Goal: Task Accomplishment & Management: Manage account settings

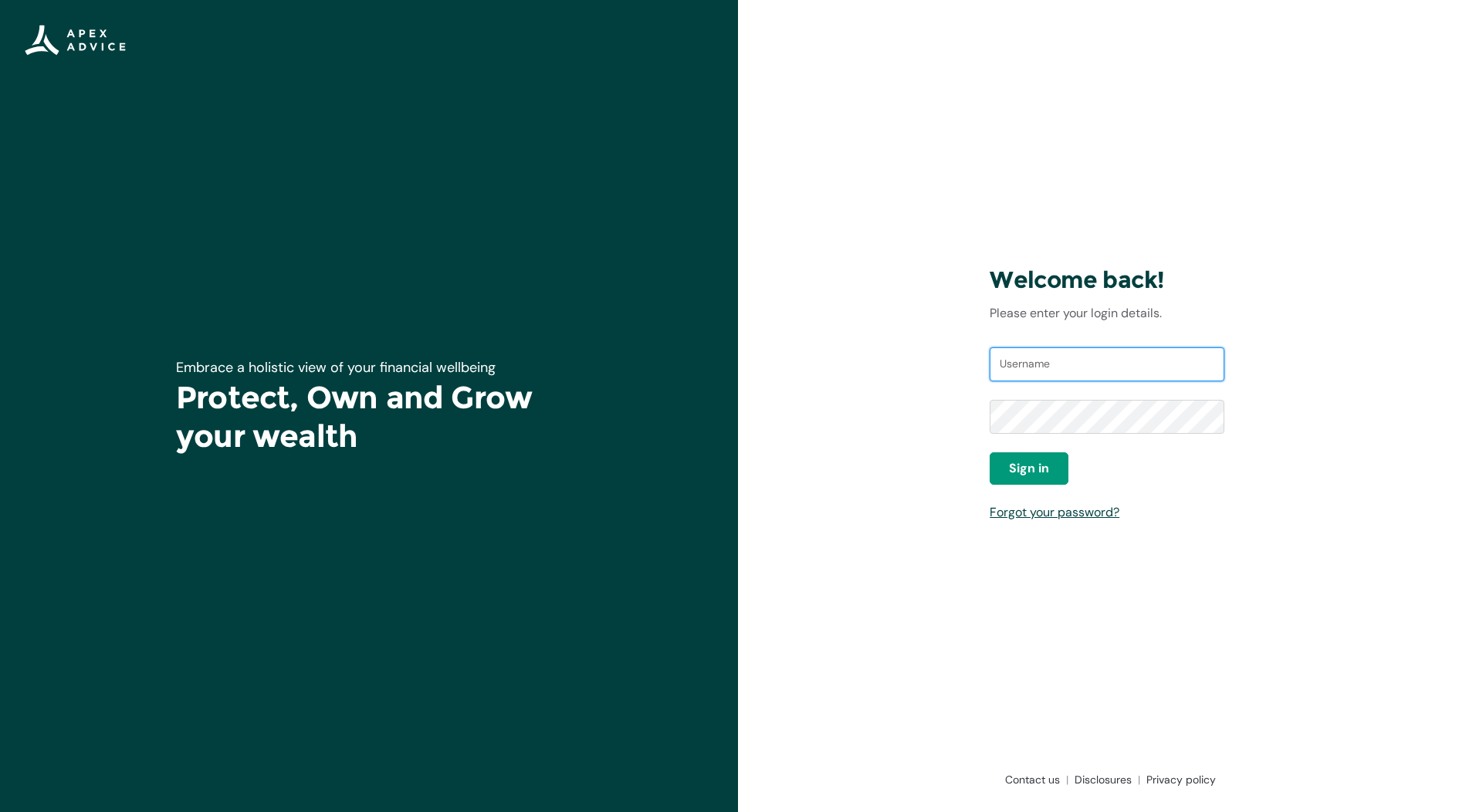
click at [1044, 365] on input "Username" at bounding box center [1107, 364] width 235 height 34
click at [1026, 364] on input "Username" at bounding box center [1107, 364] width 235 height 34
type input "[EMAIL_ADDRESS][DOMAIN_NAME]"
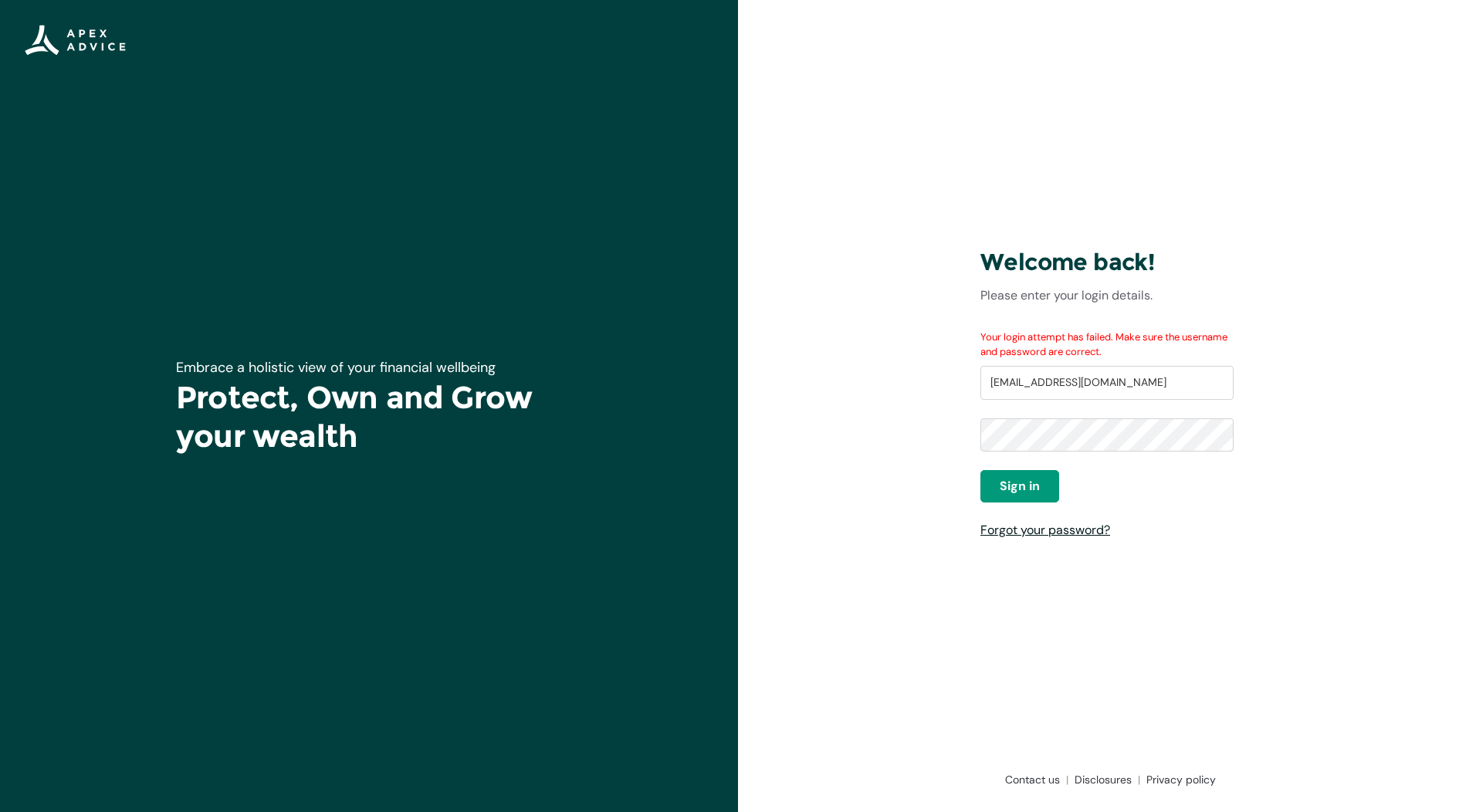
click at [1031, 533] on link "Forgot your password?" at bounding box center [1045, 529] width 130 height 16
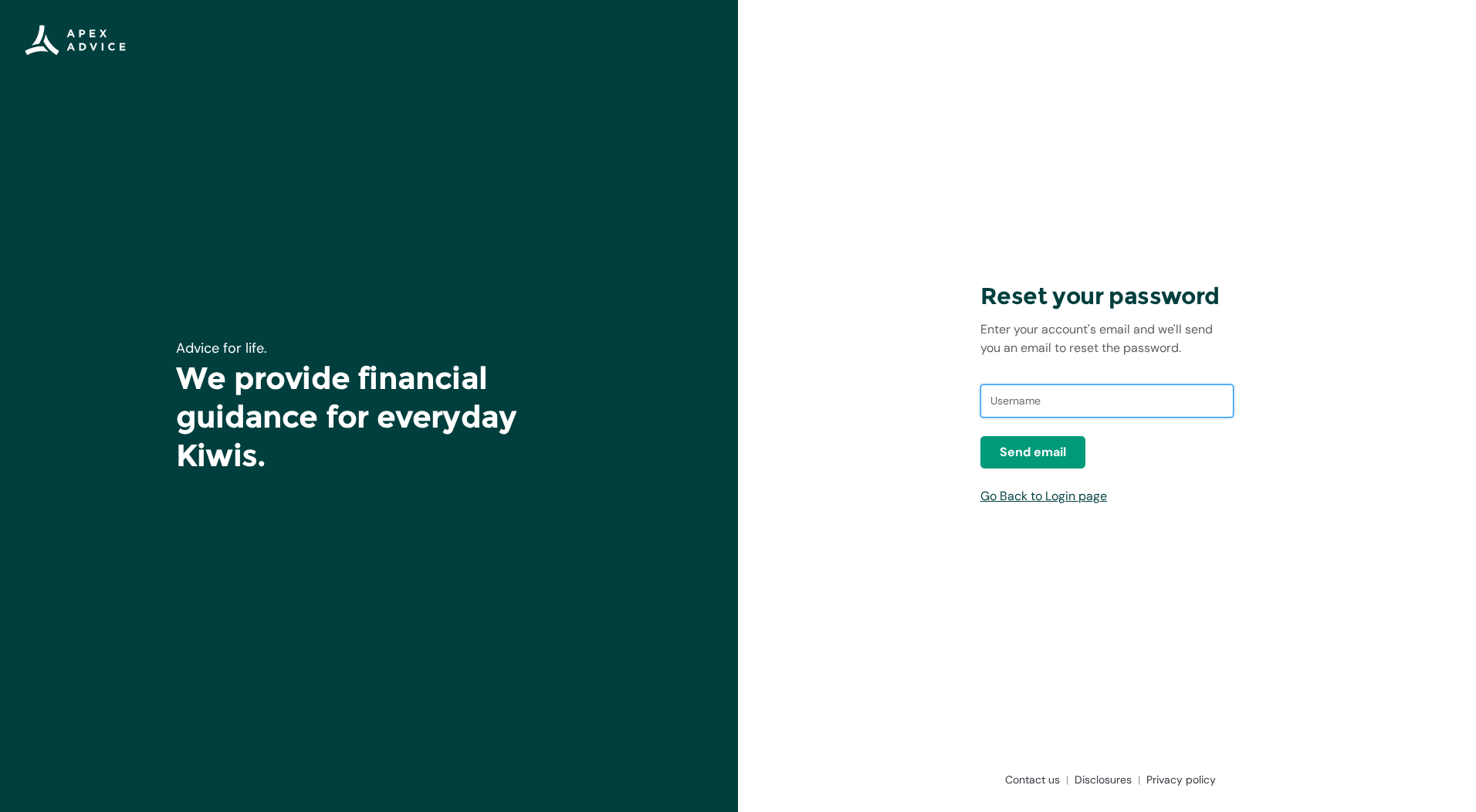
click at [1005, 403] on input "text" at bounding box center [1107, 401] width 254 height 34
type input "[EMAIL_ADDRESS][DOMAIN_NAME]"
click at [1047, 456] on span "Send email" at bounding box center [1033, 452] width 67 height 18
